Goal: Obtain resource: Download file/media

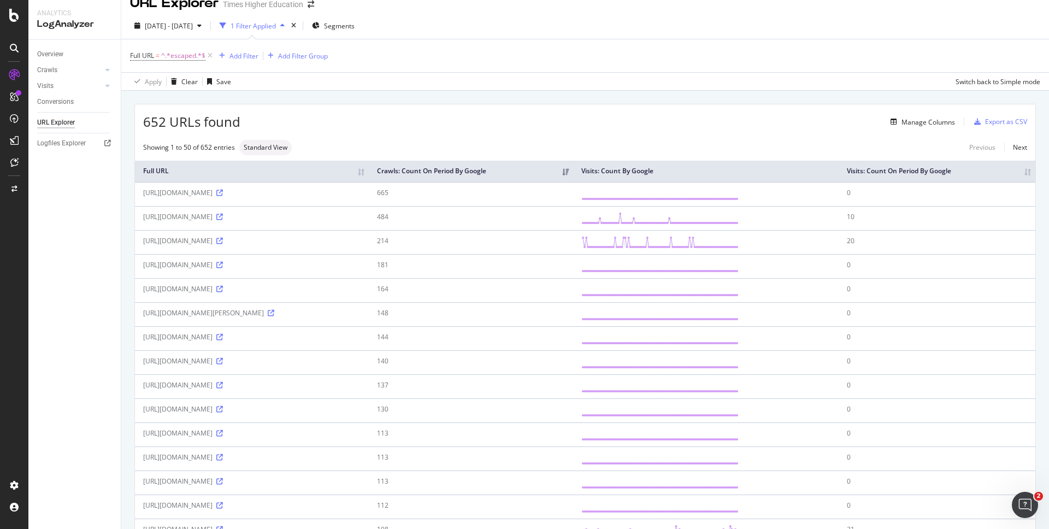
scroll to position [16, 0]
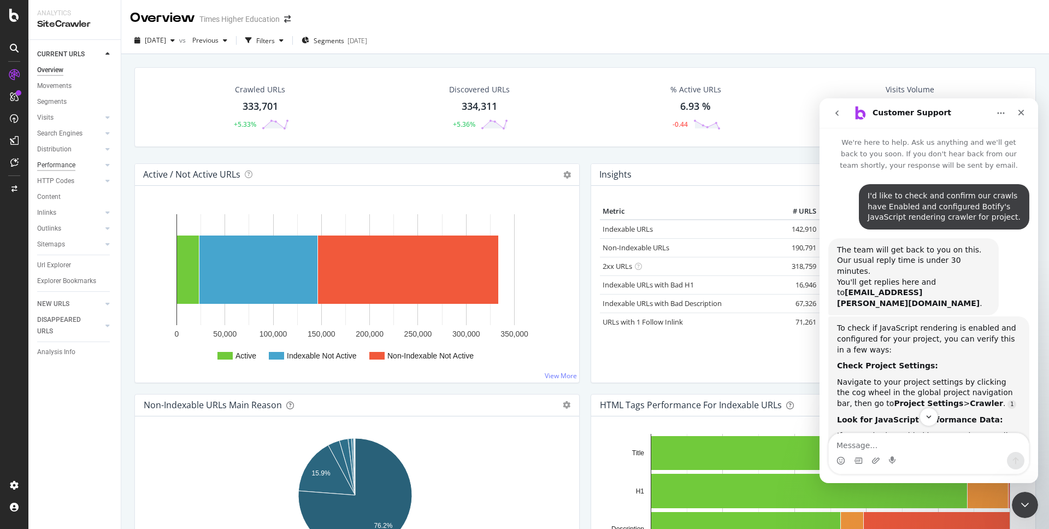
scroll to position [2, 0]
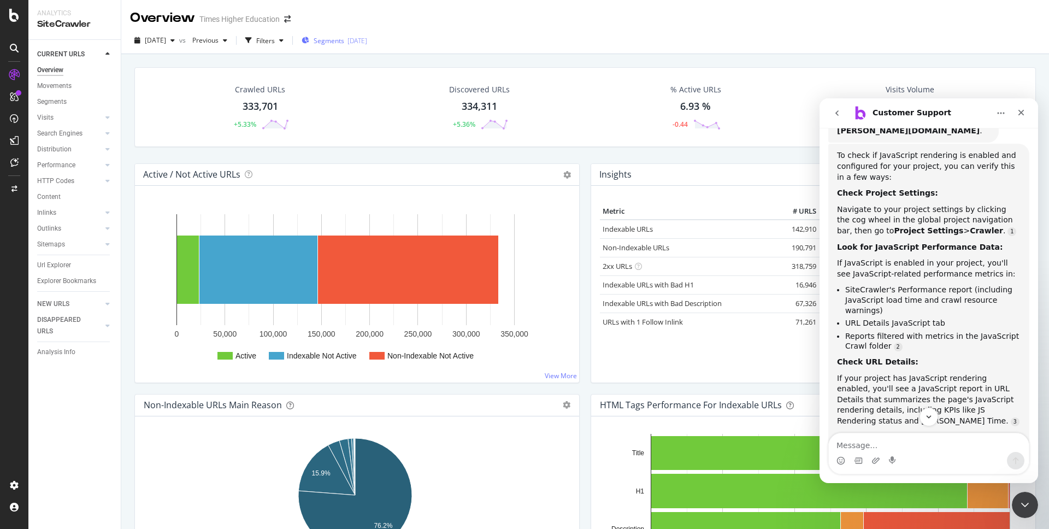
drag, startPoint x: 52, startPoint y: 265, endPoint x: 337, endPoint y: 43, distance: 361.6
click at [52, 265] on div "Url Explorer" at bounding box center [54, 265] width 34 height 11
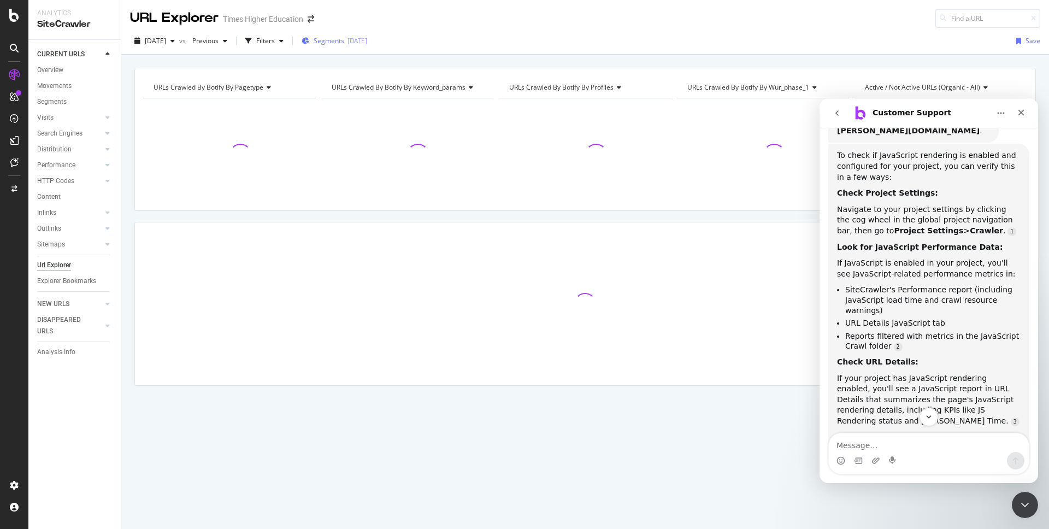
click at [344, 41] on span "Segments" at bounding box center [329, 40] width 31 height 9
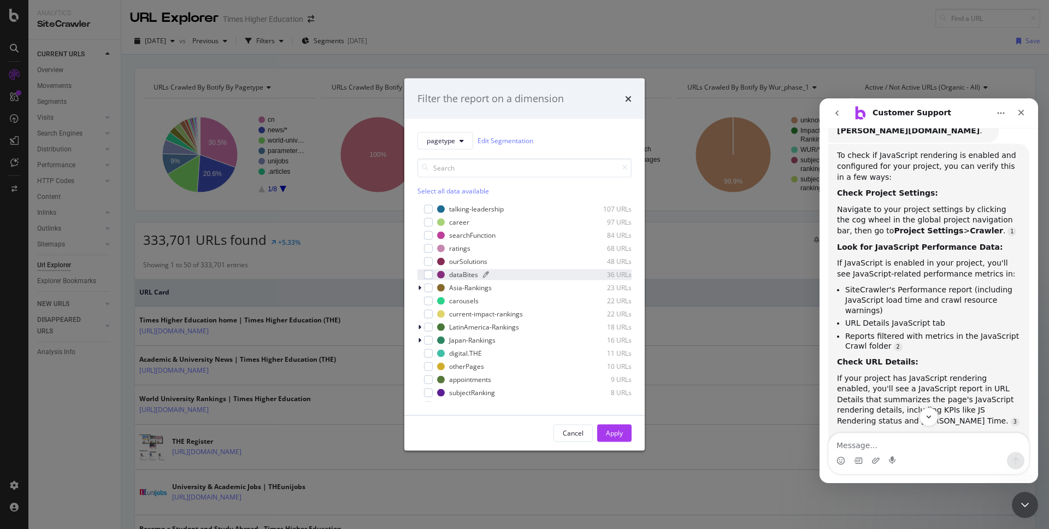
scroll to position [428, 0]
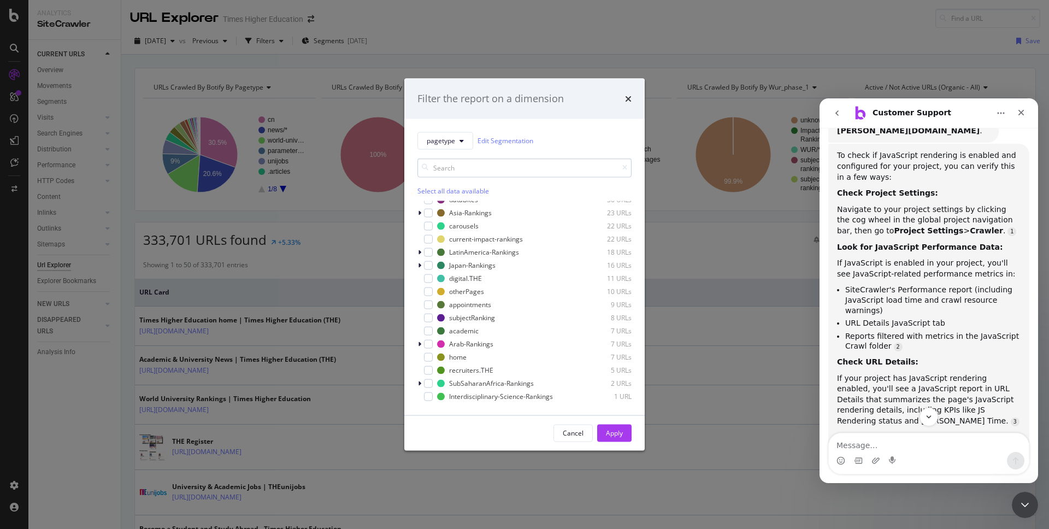
click at [444, 169] on input "modal" at bounding box center [524, 167] width 214 height 19
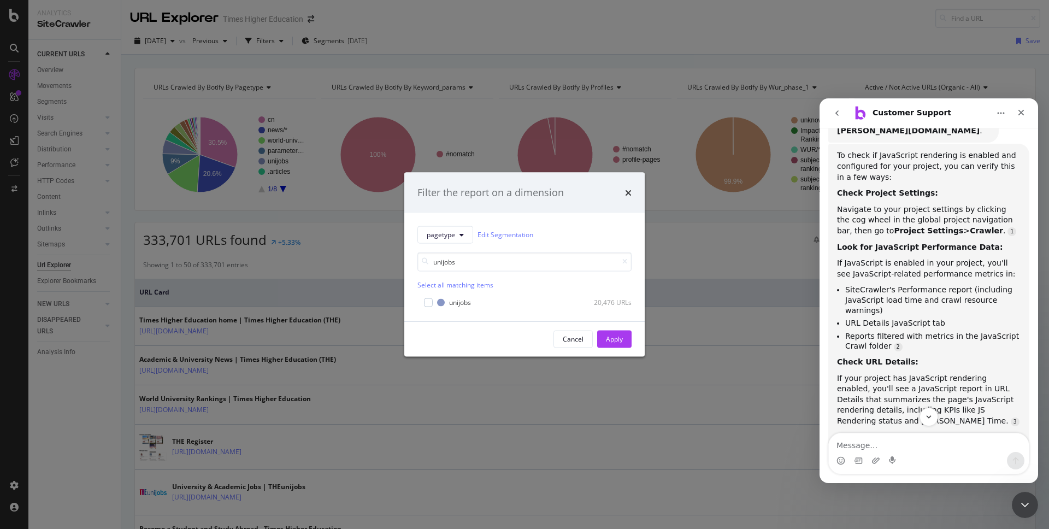
scroll to position [0, 0]
type input "unijobs"
click at [424, 300] on div "modal" at bounding box center [428, 302] width 9 height 9
click at [606, 341] on div "Apply" at bounding box center [614, 338] width 17 height 9
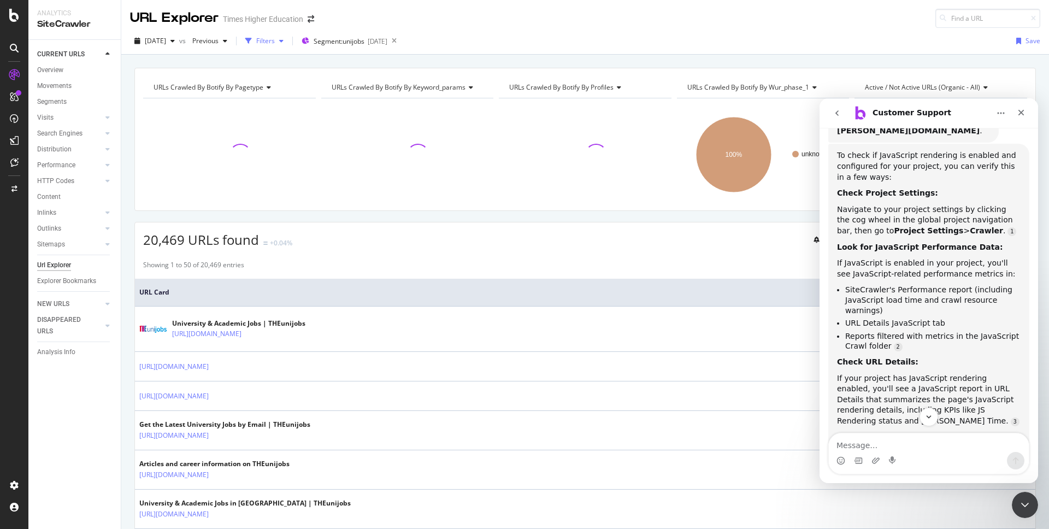
click at [275, 42] on div "Filters" at bounding box center [265, 40] width 19 height 9
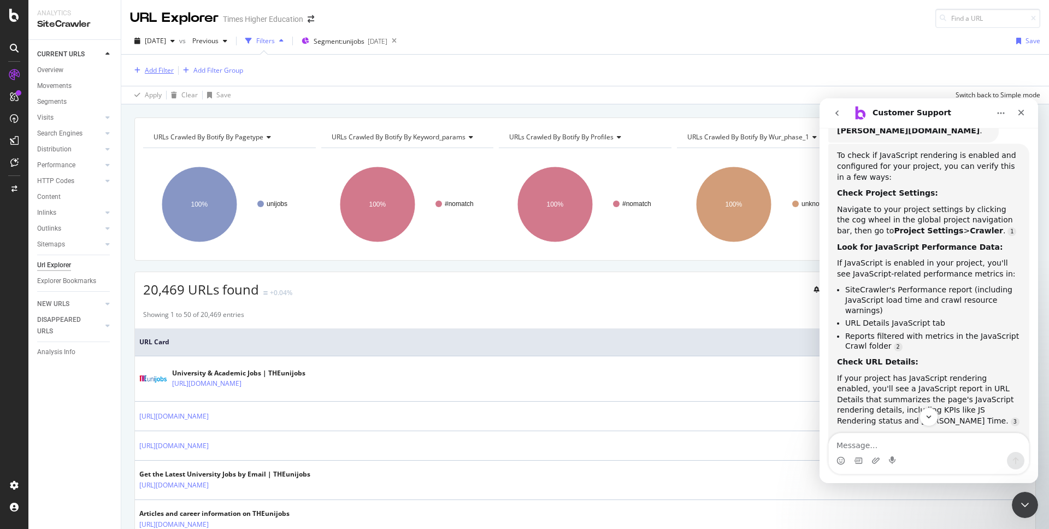
click at [157, 70] on div "Add Filter" at bounding box center [159, 70] width 29 height 9
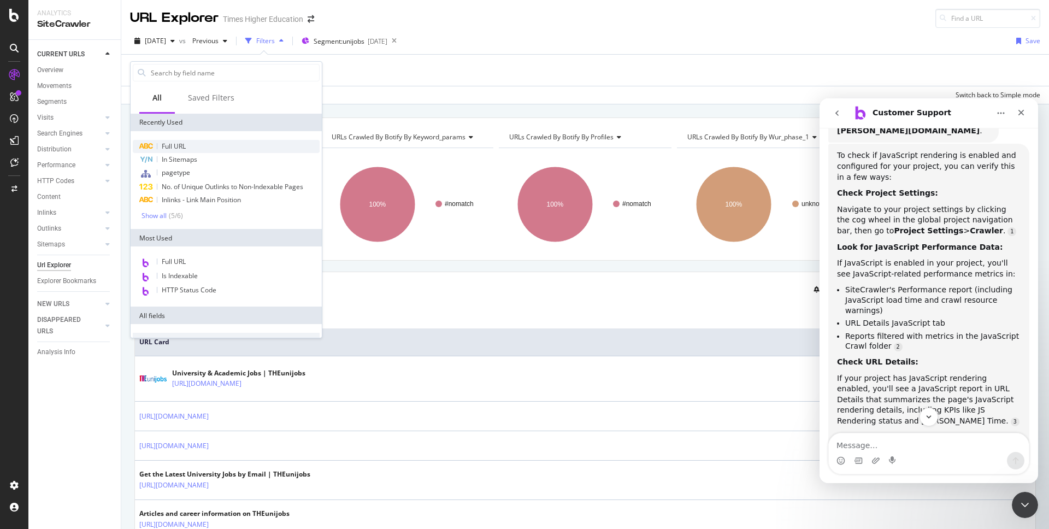
click at [172, 146] on span "Full URL" at bounding box center [174, 146] width 24 height 9
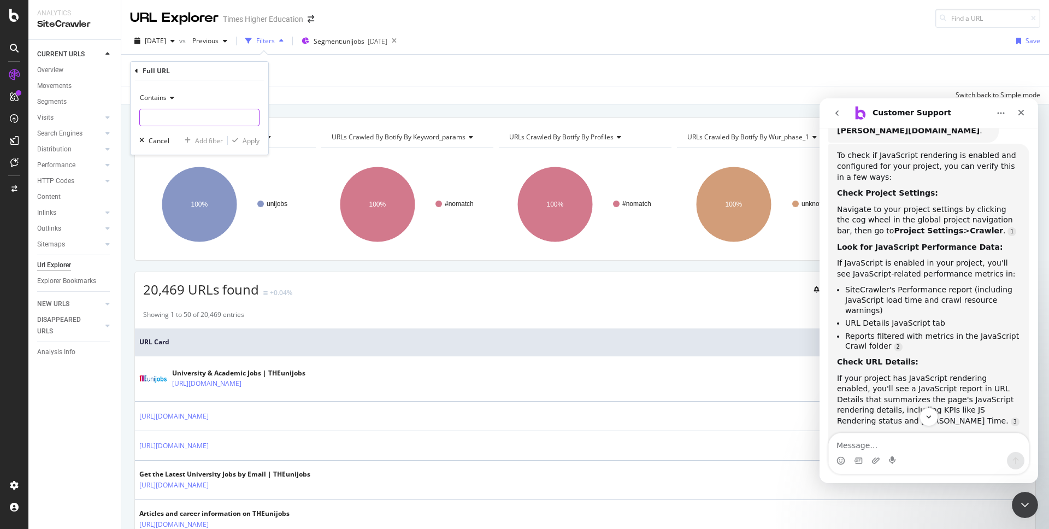
click at [157, 120] on input "text" at bounding box center [199, 117] width 119 height 17
type input "a"
type input "/article"
click at [249, 143] on div "Apply" at bounding box center [251, 140] width 17 height 9
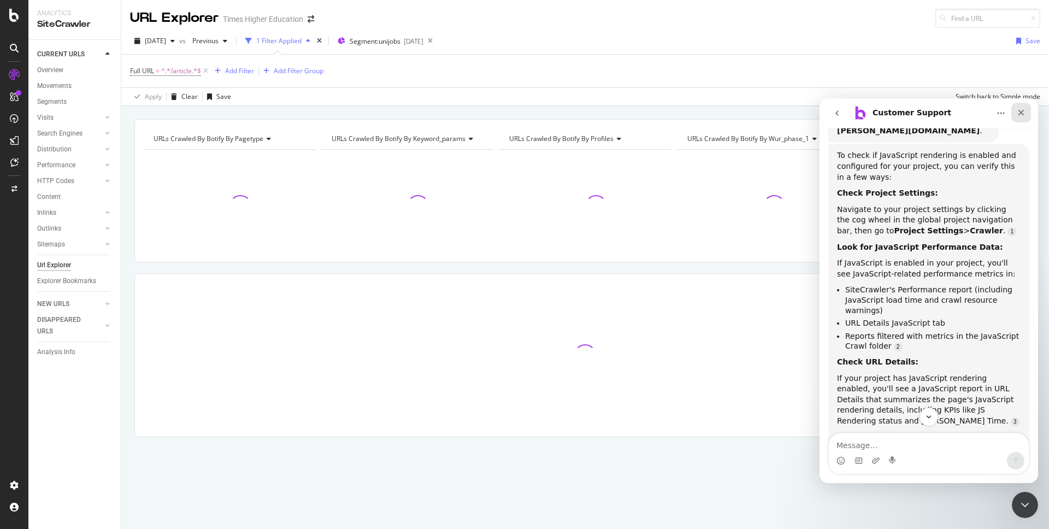
click at [1018, 110] on icon "Close" at bounding box center [1021, 112] width 9 height 9
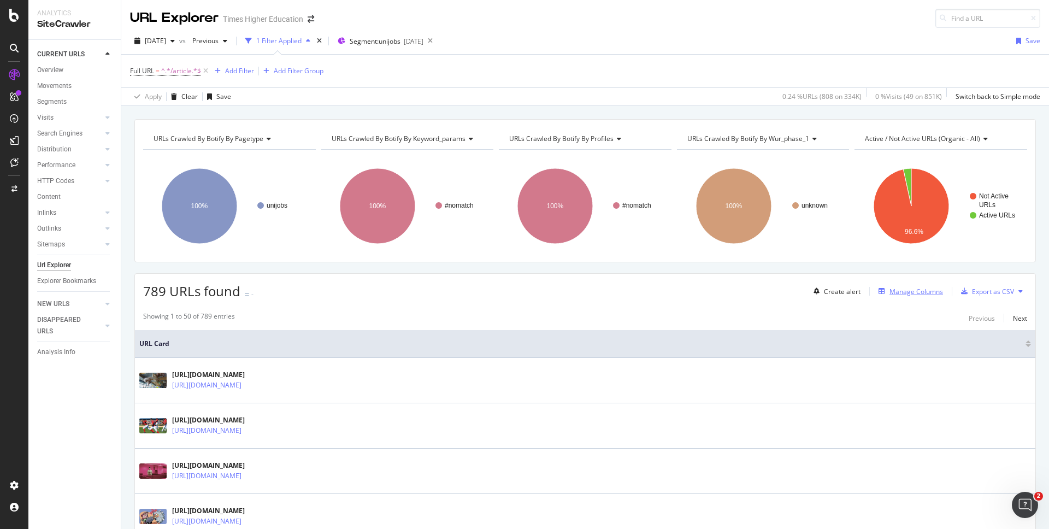
click at [889, 290] on div "Manage Columns" at bounding box center [916, 291] width 54 height 9
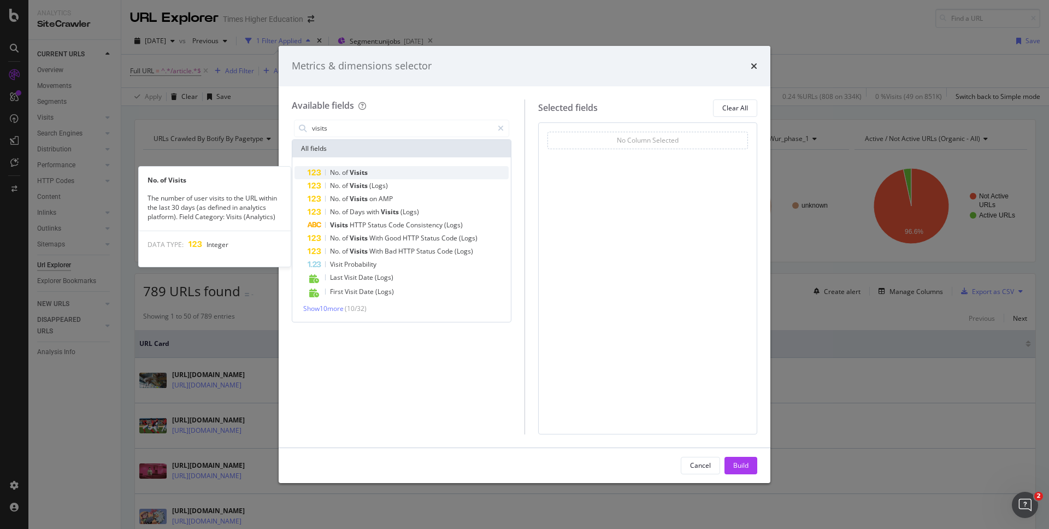
type input "visits"
click at [339, 172] on span "No." at bounding box center [336, 172] width 12 height 9
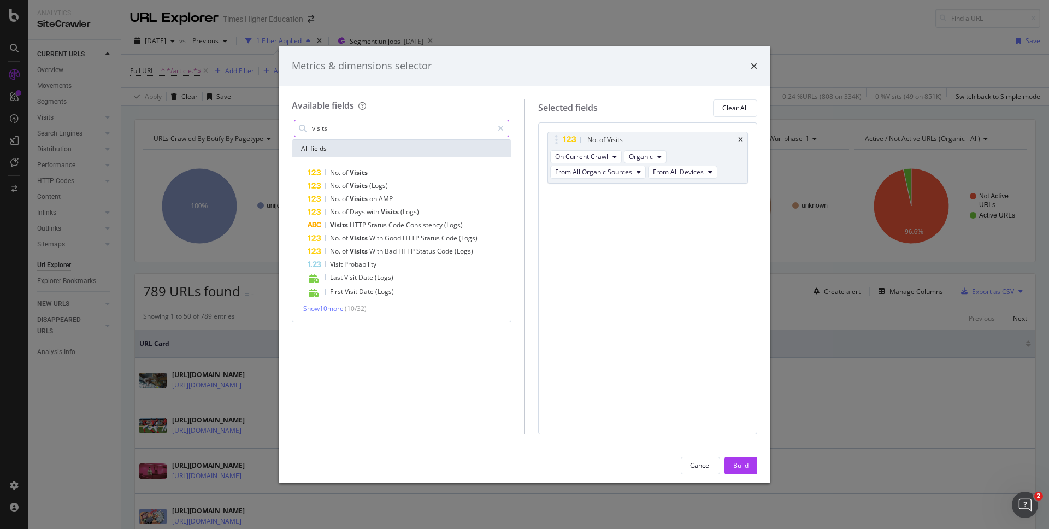
click at [330, 130] on input "visits" at bounding box center [402, 128] width 182 height 16
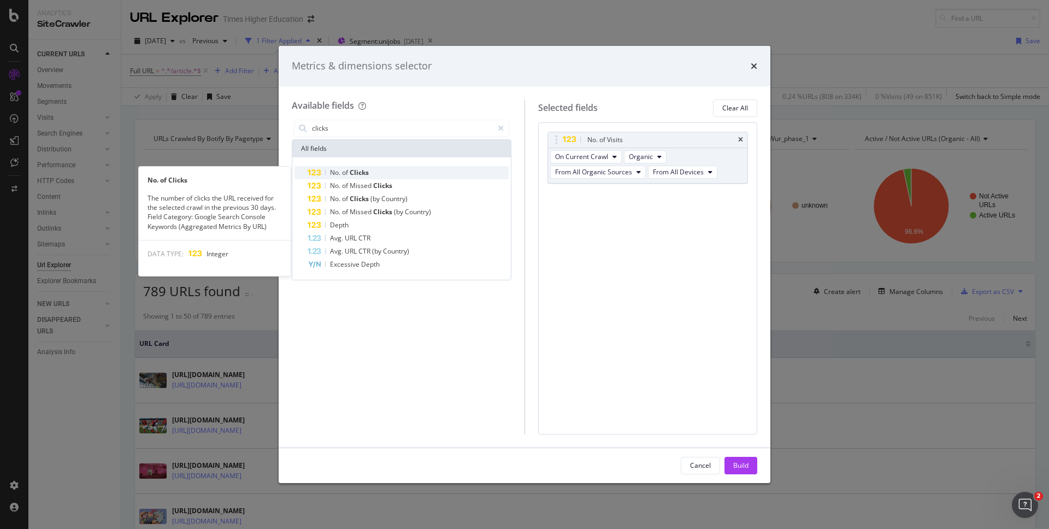
click at [346, 176] on span "of" at bounding box center [346, 172] width 8 height 9
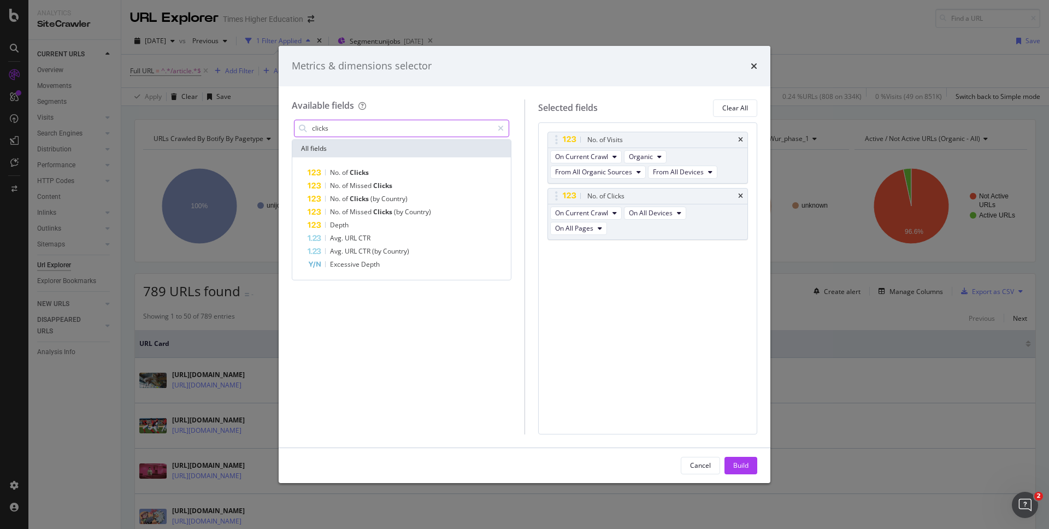
click at [334, 127] on input "clicks" at bounding box center [402, 128] width 182 height 16
type input "="
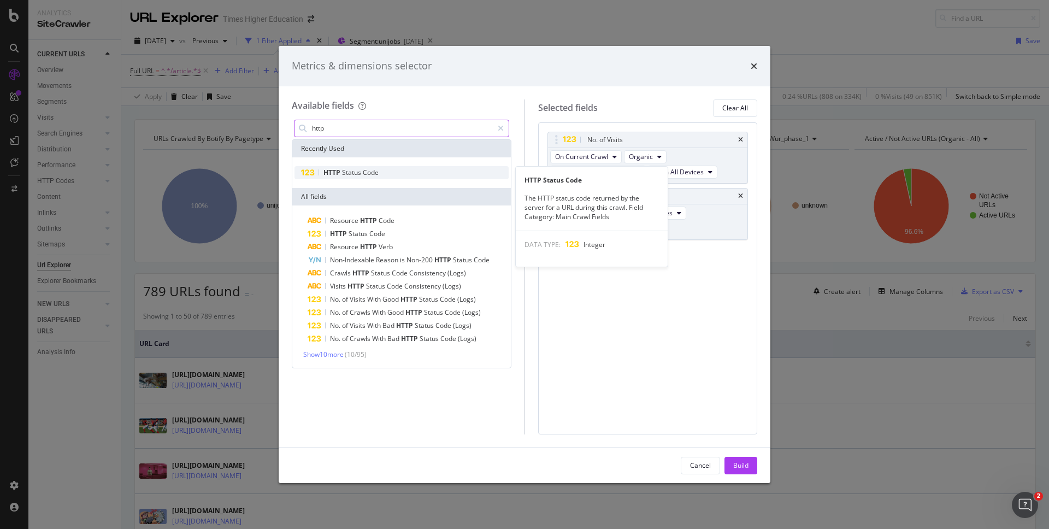
type input "http"
click at [343, 171] on span "Status" at bounding box center [352, 172] width 21 height 9
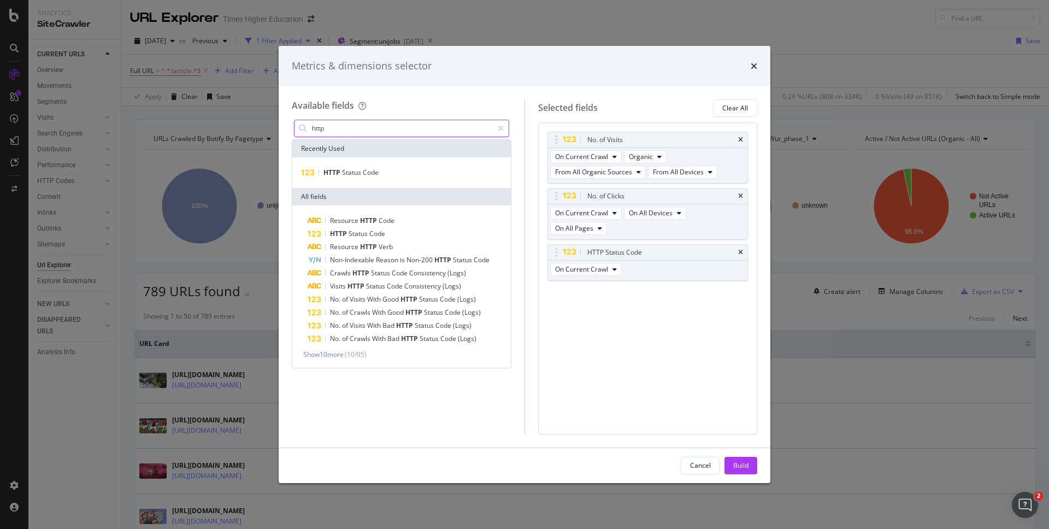
click at [333, 130] on input "http" at bounding box center [402, 128] width 182 height 16
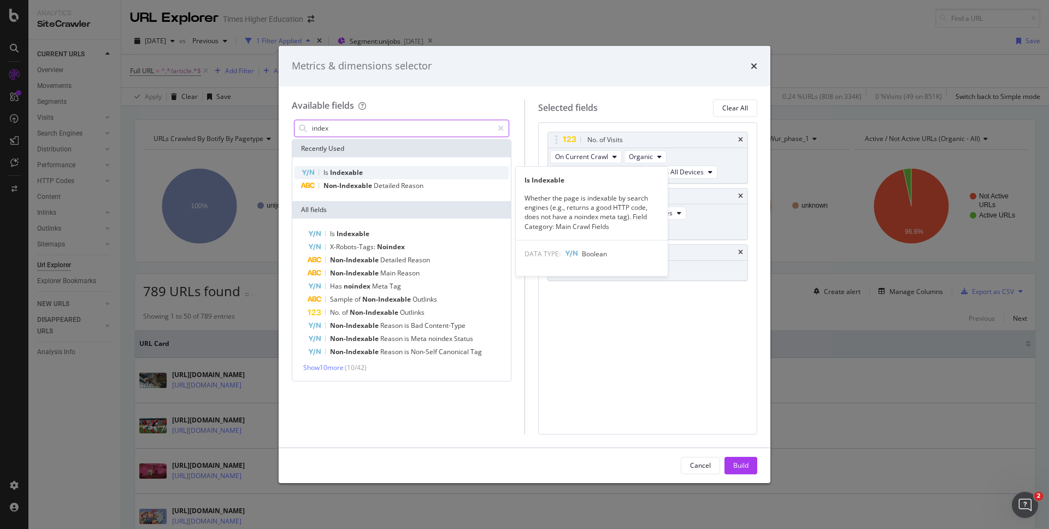
type input "index"
click at [346, 172] on span "Indexable" at bounding box center [346, 172] width 33 height 9
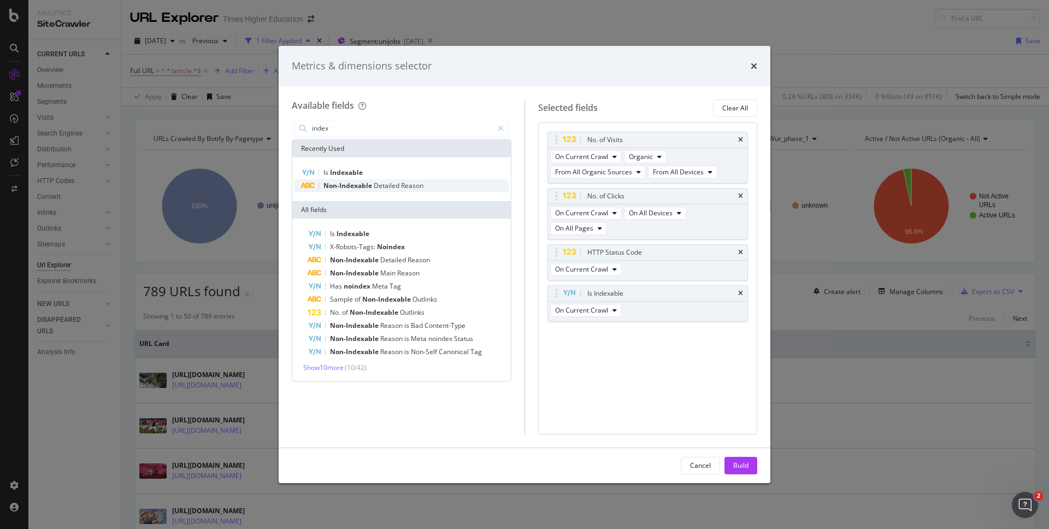
click at [346, 185] on span "Non-Indexable" at bounding box center [348, 185] width 50 height 9
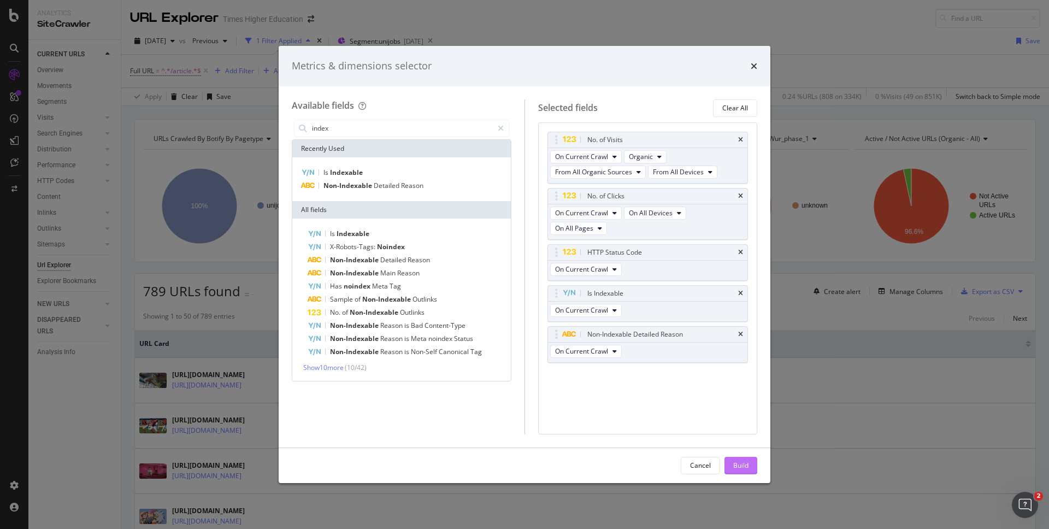
click at [729, 462] on button "Build" at bounding box center [740, 465] width 33 height 17
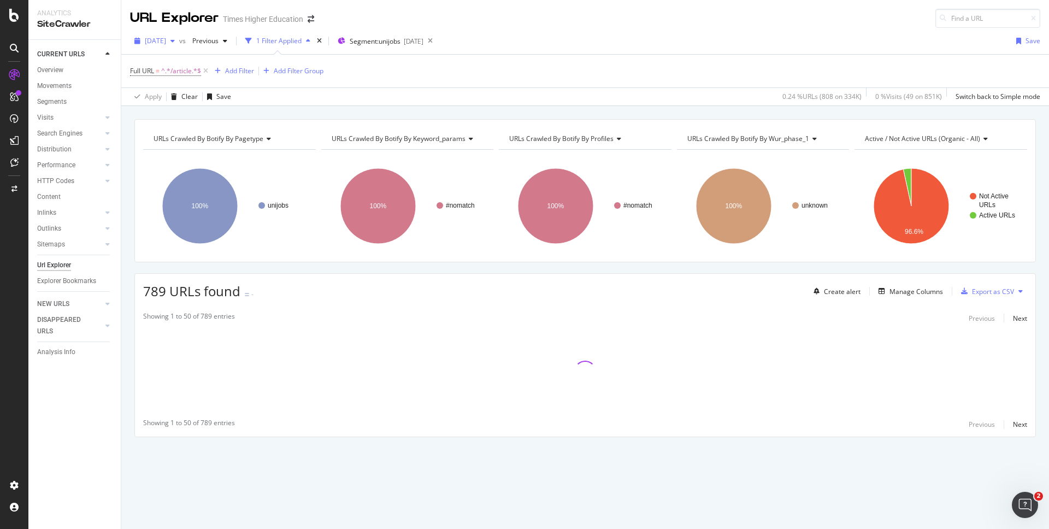
click at [166, 43] on span "[DATE]" at bounding box center [155, 40] width 21 height 9
click at [348, 16] on div "URL Explorer Times Higher Education" at bounding box center [585, 14] width 928 height 28
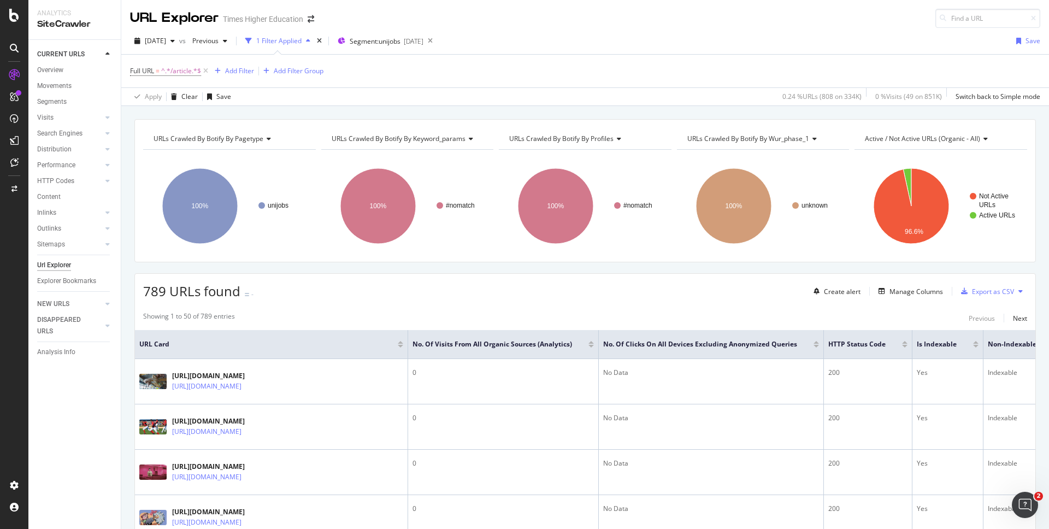
click at [589, 346] on div at bounding box center [590, 346] width 5 height 3
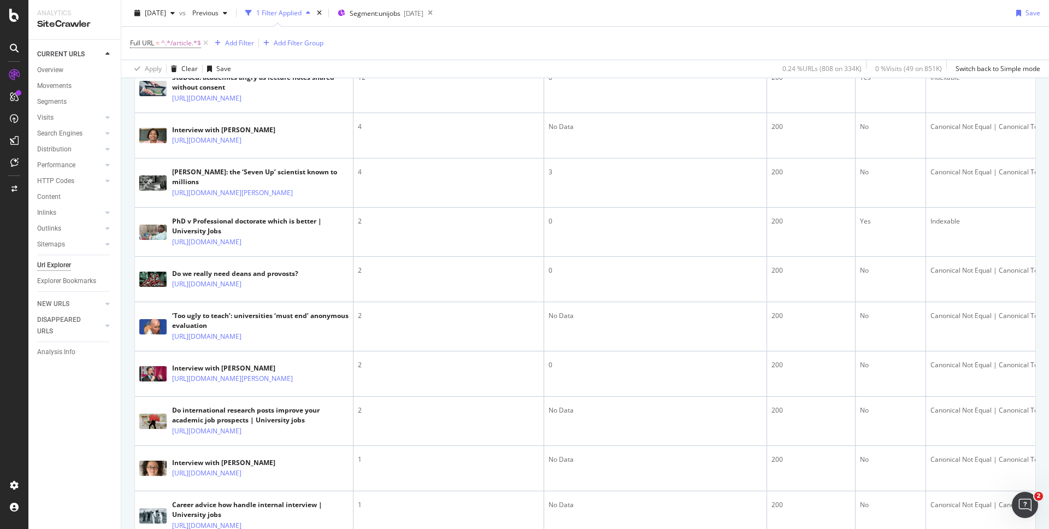
scroll to position [304, 0]
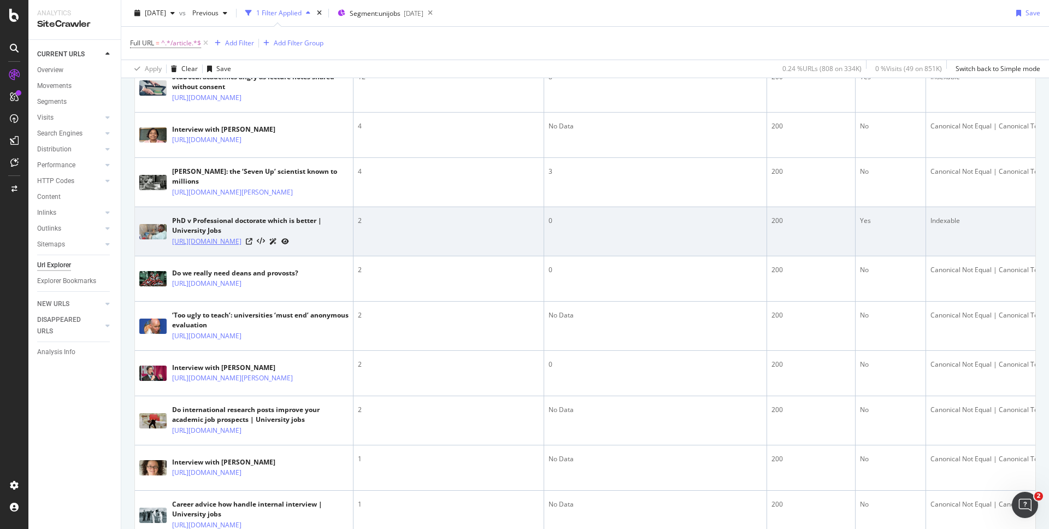
click at [241, 247] on link "[URL][DOMAIN_NAME]" at bounding box center [206, 241] width 69 height 11
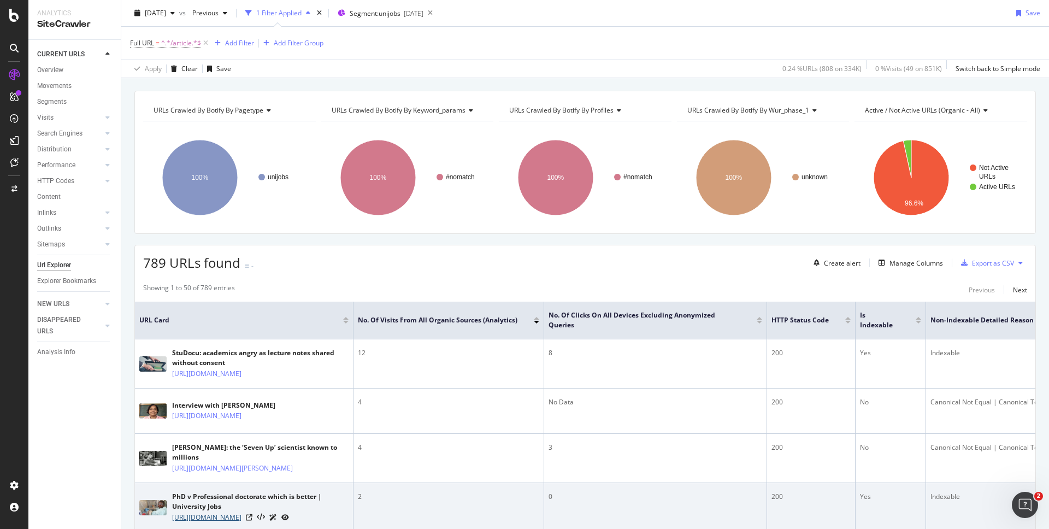
scroll to position [54, 0]
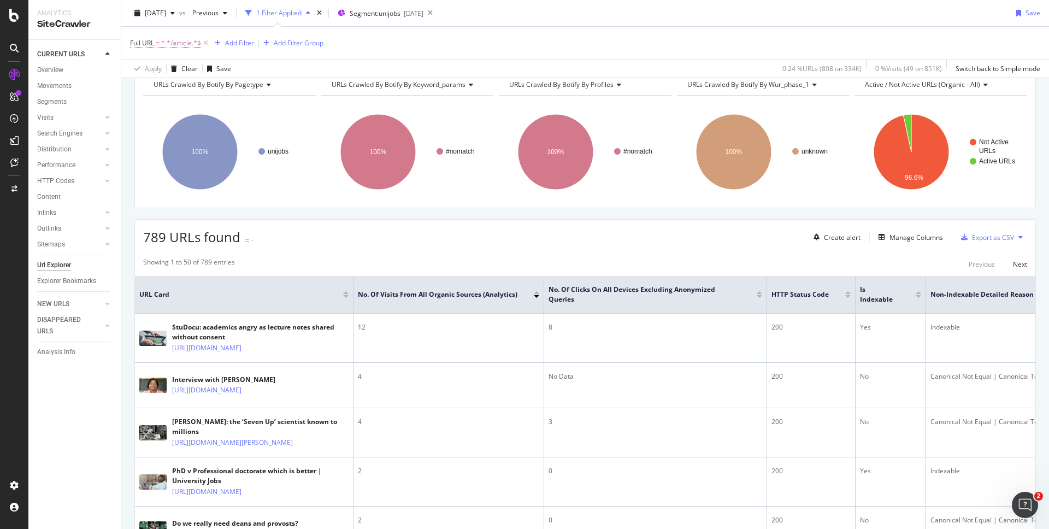
click at [759, 295] on div at bounding box center [759, 296] width 5 height 3
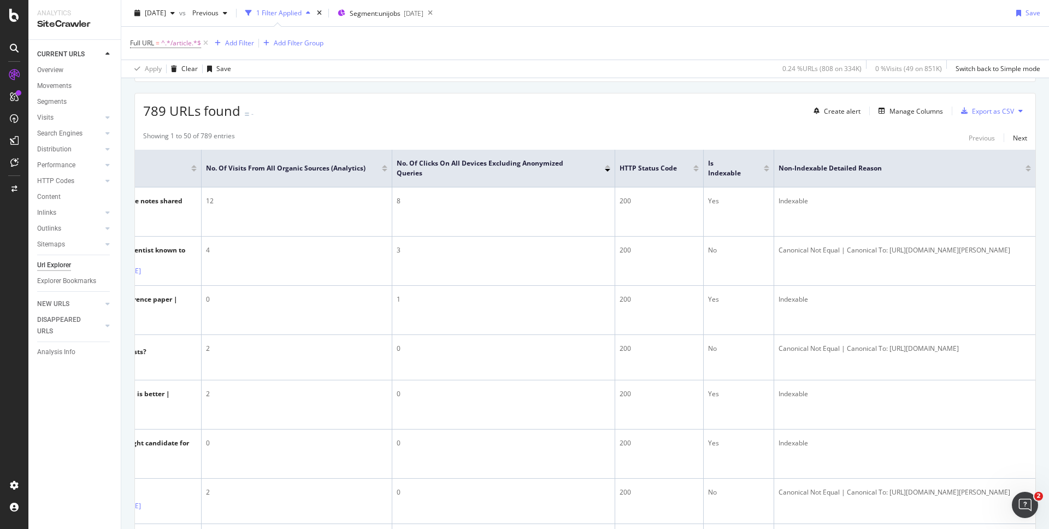
scroll to position [179, 0]
click at [979, 115] on div "Export as CSV" at bounding box center [993, 112] width 42 height 9
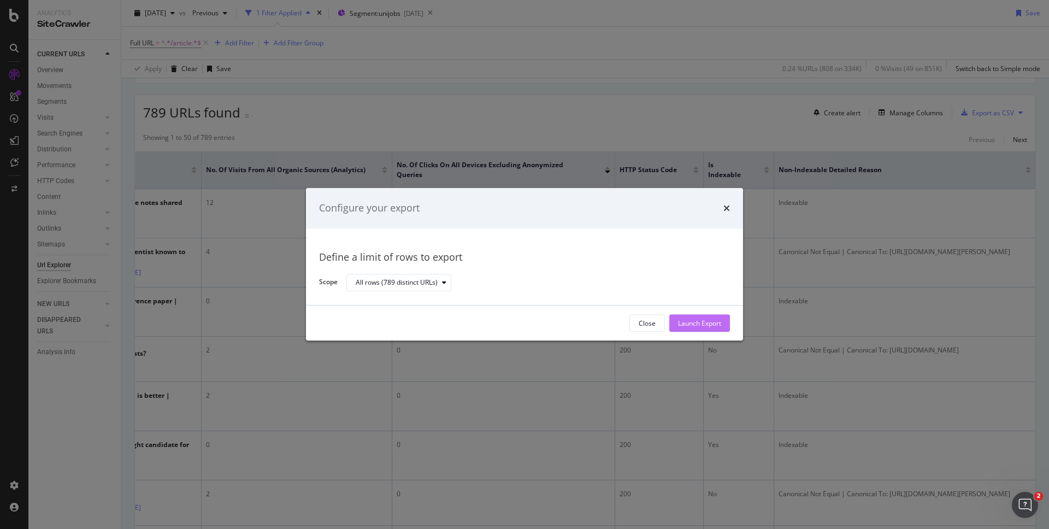
click at [689, 323] on div "Launch Export" at bounding box center [699, 323] width 43 height 9
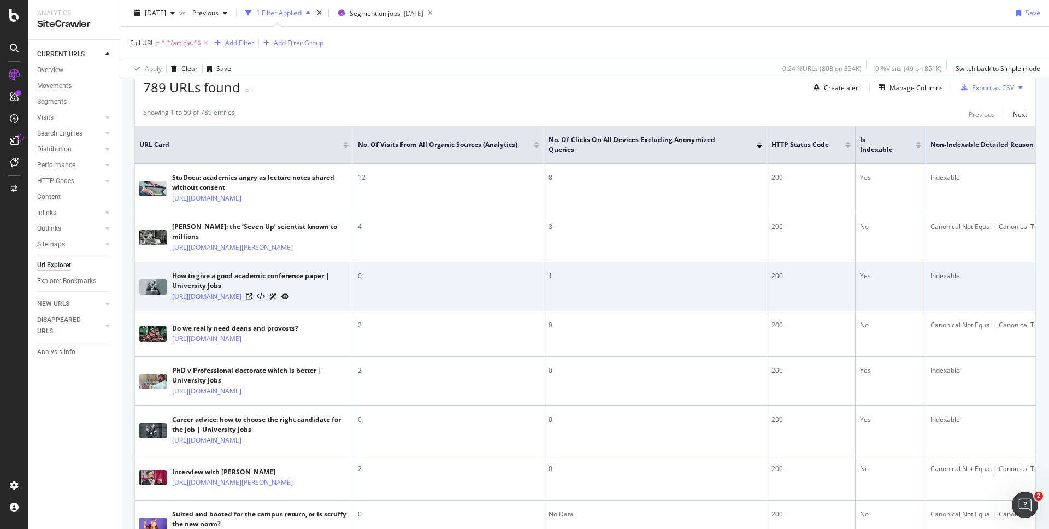
scroll to position [207, 0]
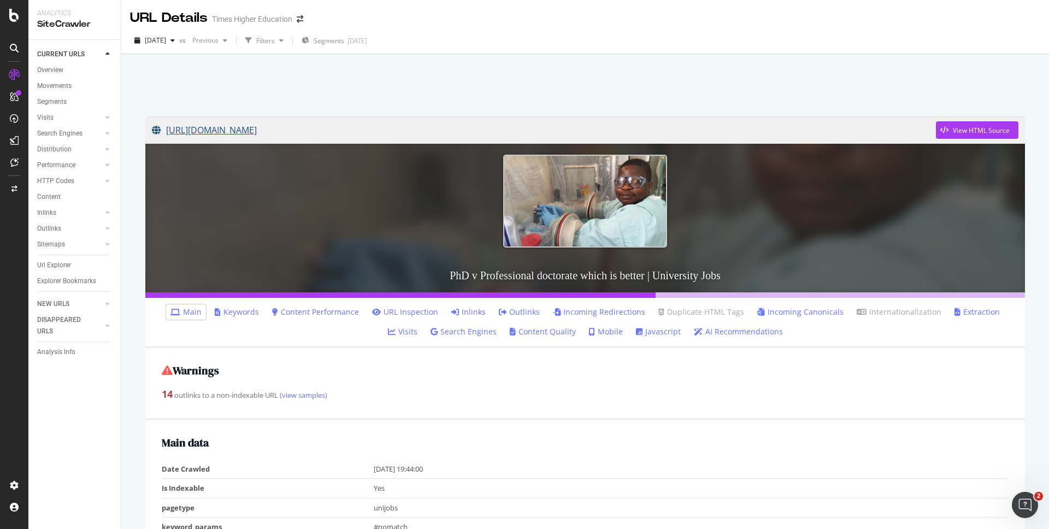
click at [398, 133] on link "[URL][DOMAIN_NAME]" at bounding box center [544, 129] width 784 height 27
